Goal: Task Accomplishment & Management: Use online tool/utility

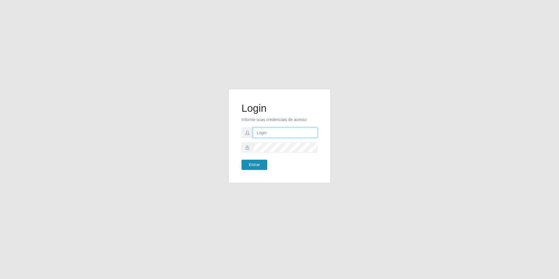
type input "[EMAIL_ADDRESS][DOMAIN_NAME]"
click at [251, 166] on button "Entrar" at bounding box center [255, 165] width 26 height 10
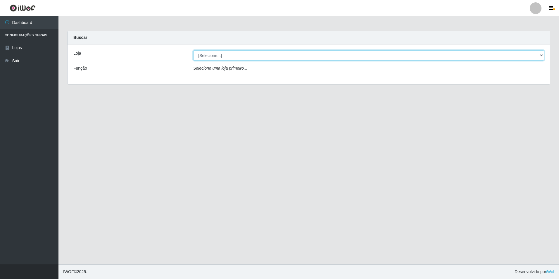
click at [540, 56] on select "[Selecione...] Extrabom - Loja 57 Anchieta" at bounding box center [368, 55] width 351 height 10
select select "470"
click at [193, 50] on select "[Selecione...] Extrabom - Loja 57 Anchieta" at bounding box center [368, 55] width 351 height 10
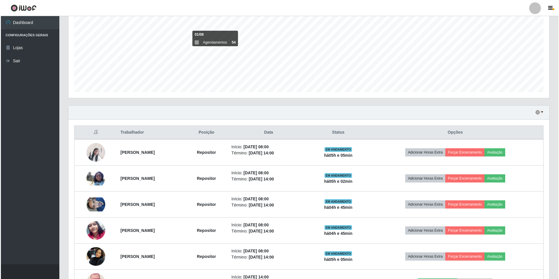
scroll to position [146, 0]
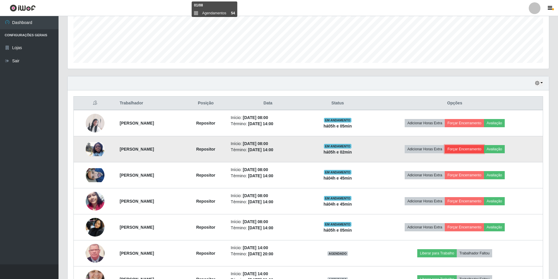
click at [473, 150] on button "Forçar Encerramento" at bounding box center [464, 149] width 39 height 8
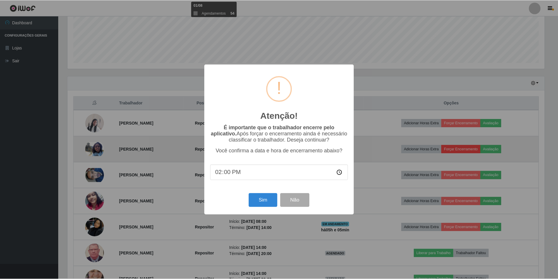
scroll to position [121, 478]
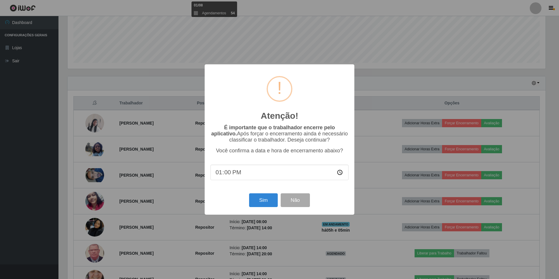
type input "13:05"
click at [304, 206] on button "Não" at bounding box center [295, 200] width 29 height 14
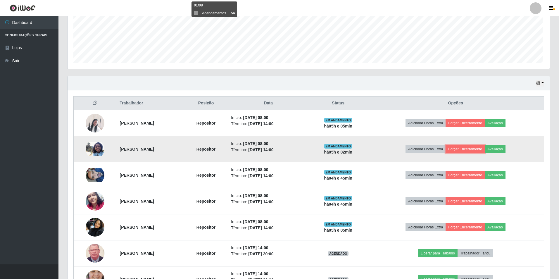
scroll to position [121, 481]
click at [501, 150] on button "Avaliação" at bounding box center [494, 149] width 21 height 8
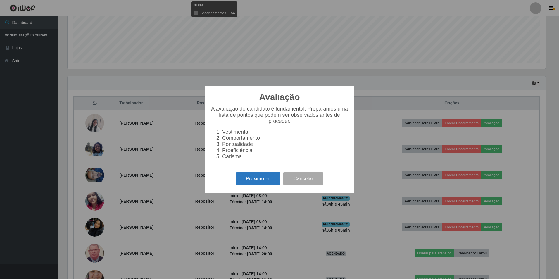
click at [276, 183] on button "Próximo →" at bounding box center [258, 179] width 44 height 14
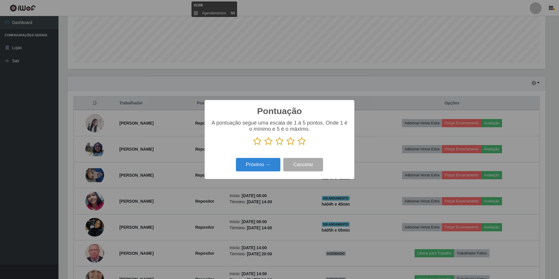
scroll to position [292344, 291987]
click at [293, 140] on icon at bounding box center [291, 141] width 8 height 9
click at [287, 146] on input "radio" at bounding box center [287, 146] width 0 height 0
click at [277, 159] on button "Próximo →" at bounding box center [258, 165] width 44 height 14
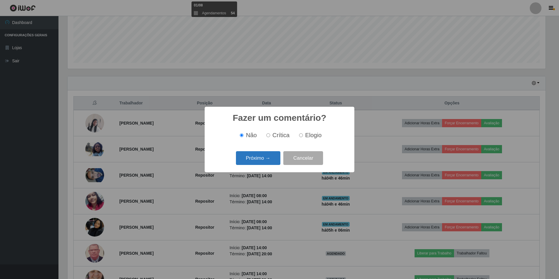
click at [261, 158] on button "Próximo →" at bounding box center [258, 158] width 44 height 14
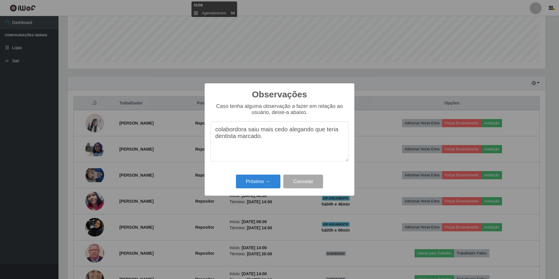
click at [234, 133] on textarea "colabordora saiu mais cedo alegando que teria dentista marcado." at bounding box center [280, 141] width 138 height 40
type textarea "colaboradora saiu mais cedo alegando que teria dentista marcado."
click at [265, 181] on button "Próximo →" at bounding box center [258, 182] width 44 height 14
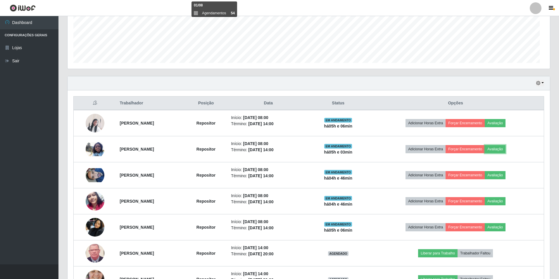
scroll to position [121, 481]
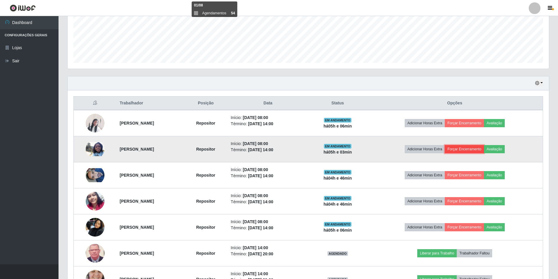
click at [465, 147] on button "Forçar Encerramento" at bounding box center [464, 149] width 39 height 8
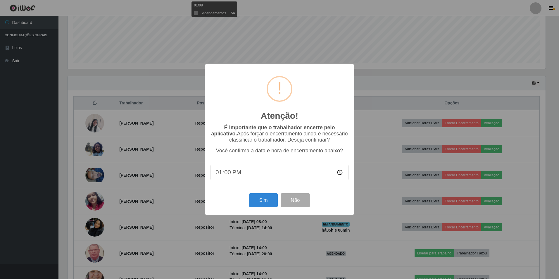
type input "13:07"
click at [272, 200] on button "Sim" at bounding box center [263, 200] width 28 height 14
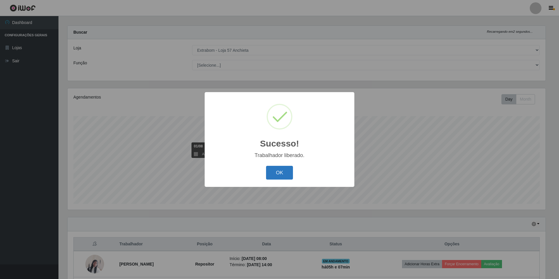
click at [284, 172] on button "OK" at bounding box center [279, 173] width 27 height 14
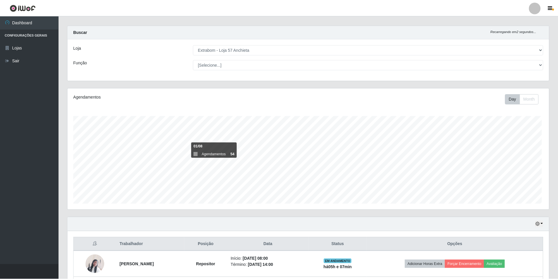
scroll to position [121, 481]
